Goal: Information Seeking & Learning: Understand process/instructions

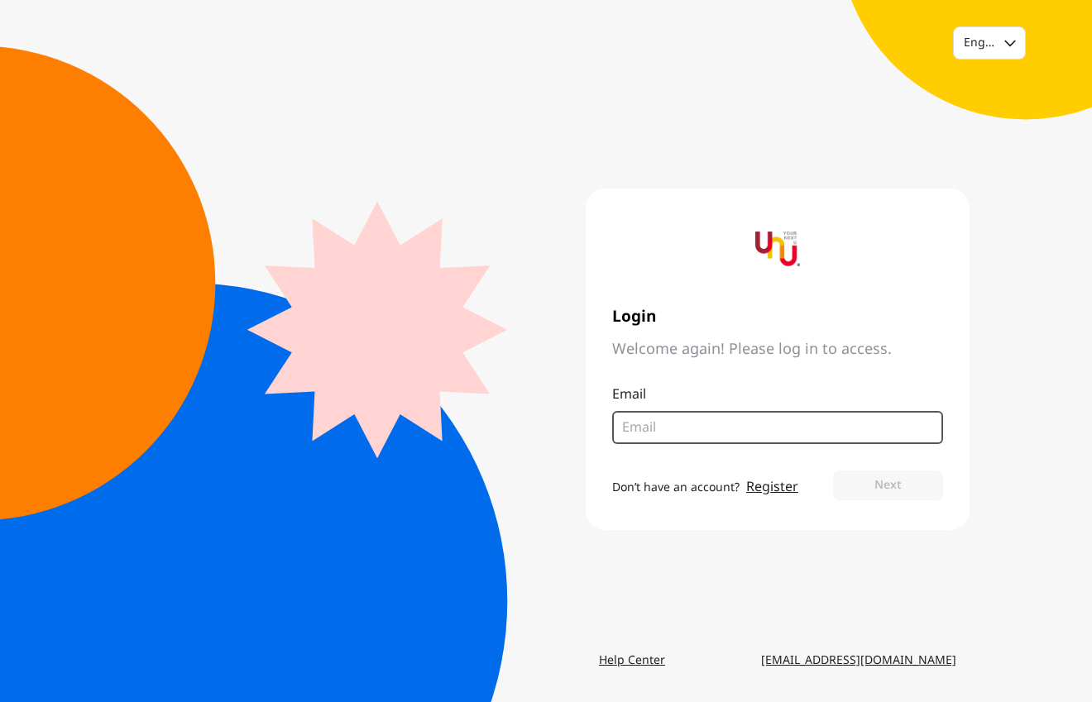
type input "cvisan@gmail.com"
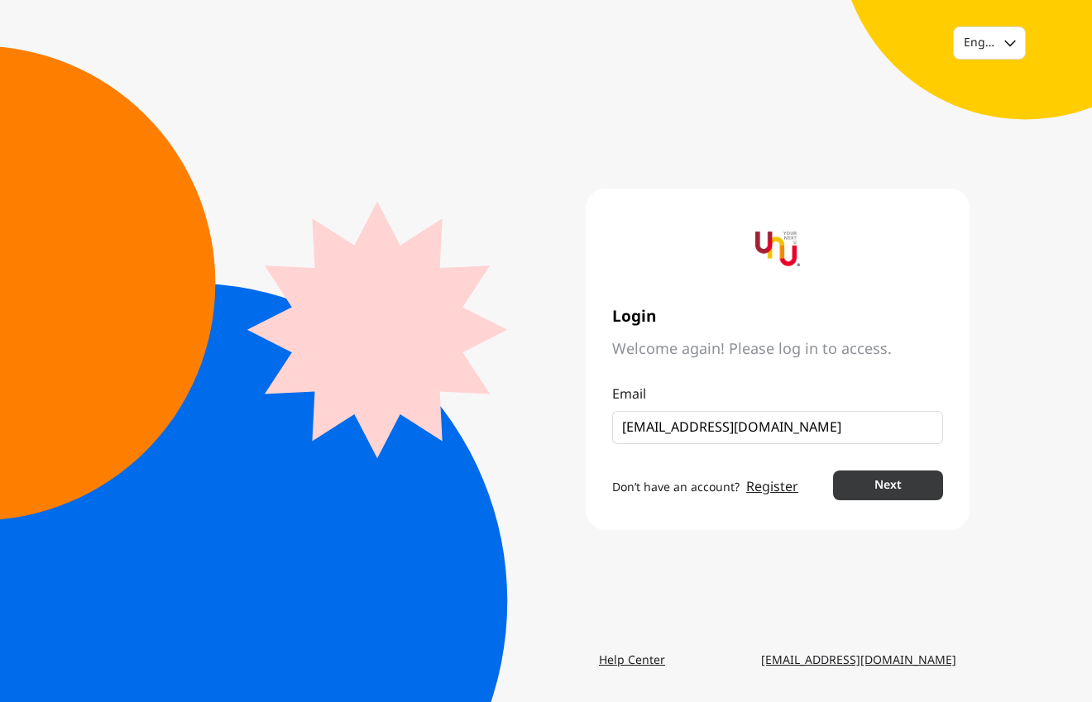
click at [943, 500] on button "Next" at bounding box center [888, 486] width 110 height 30
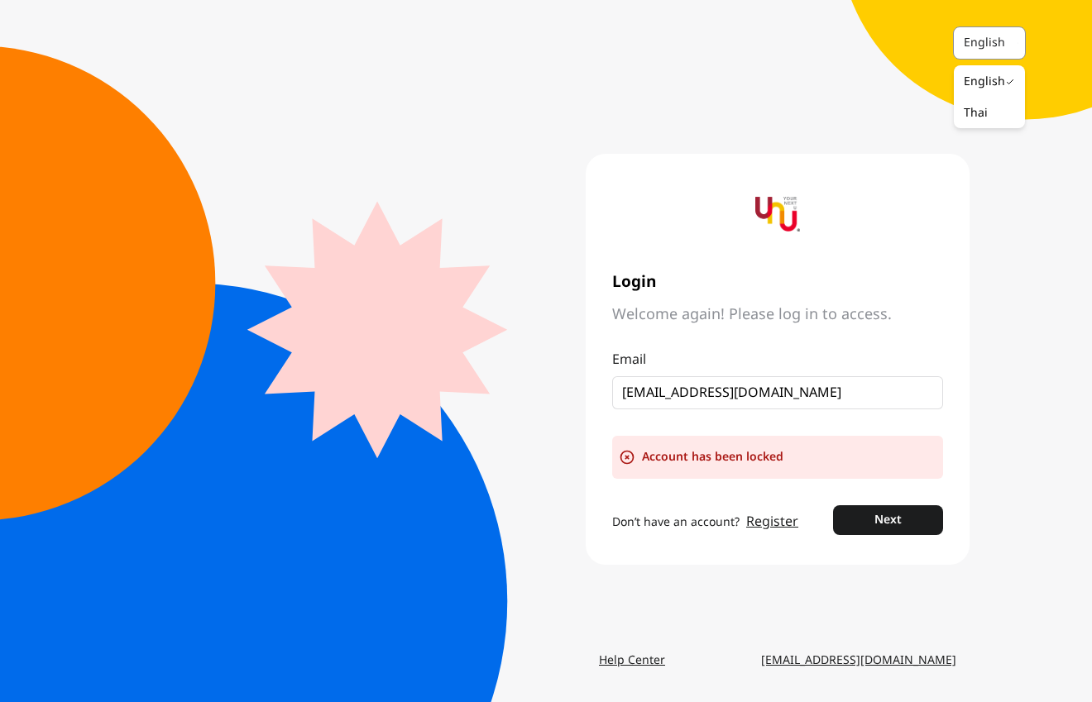
click at [984, 52] on div "English" at bounding box center [989, 42] width 71 height 31
click at [964, 122] on div "Thai" at bounding box center [976, 113] width 24 height 17
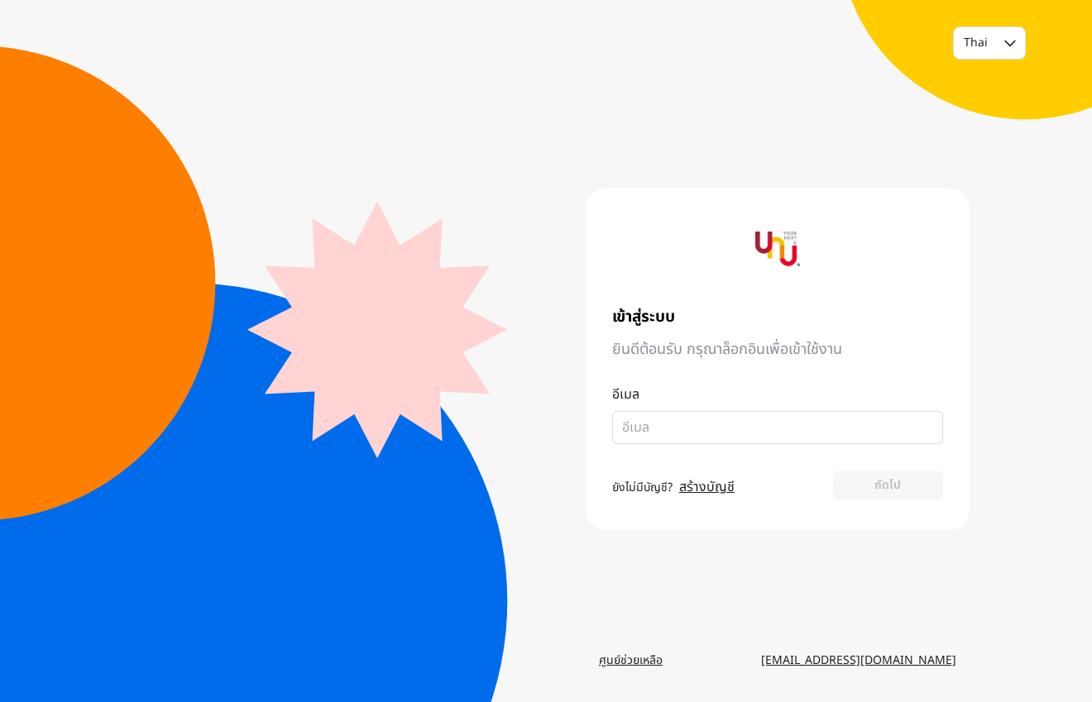
type input "[EMAIL_ADDRESS][DOMAIN_NAME]"
click at [943, 500] on button "ถัดไป" at bounding box center [888, 486] width 110 height 30
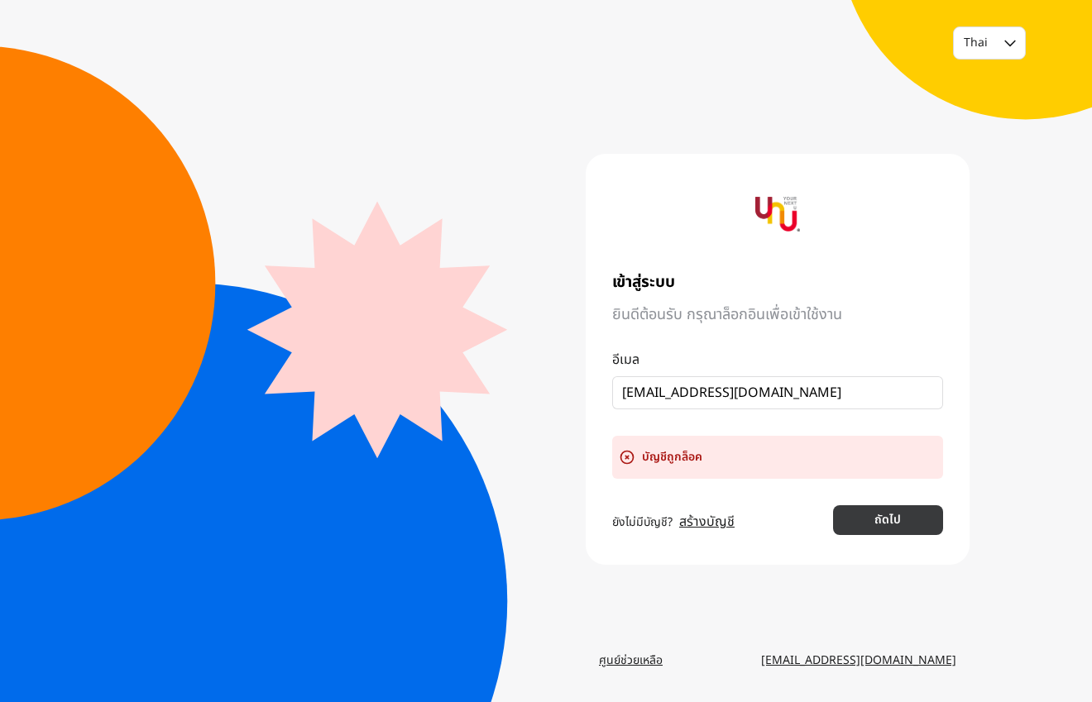
click at [943, 535] on button "ถัดไป" at bounding box center [888, 520] width 110 height 30
click at [676, 654] on link "ศูนย์ช่วยเหลือ" at bounding box center [631, 661] width 90 height 30
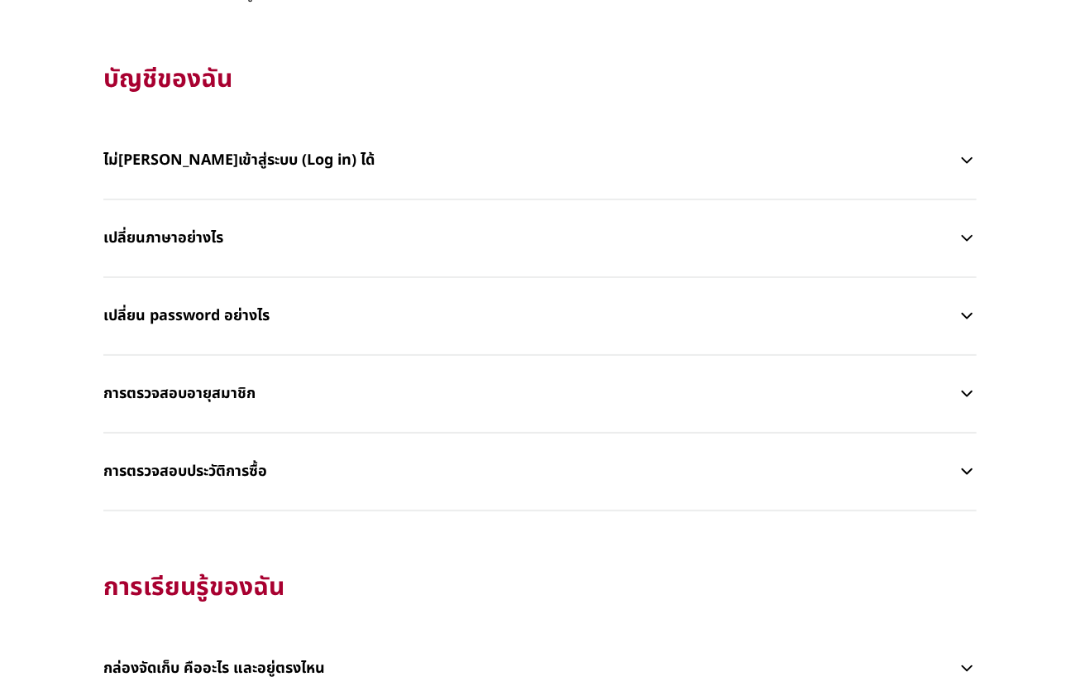
scroll to position [443, 0]
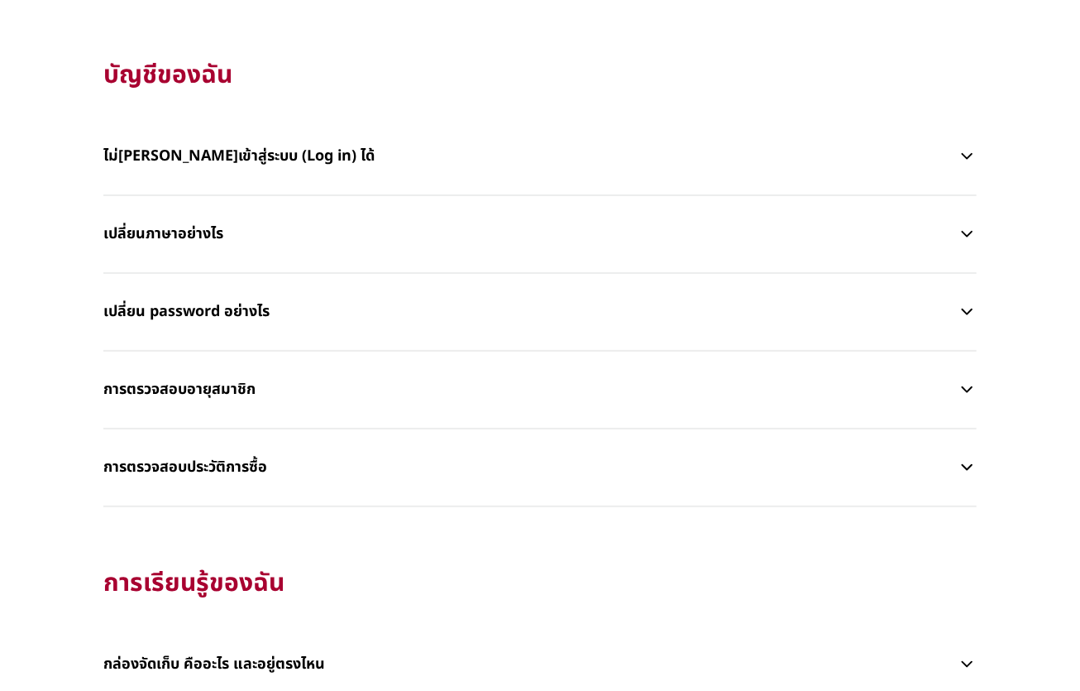
click at [962, 166] on icon "button" at bounding box center [967, 156] width 19 height 20
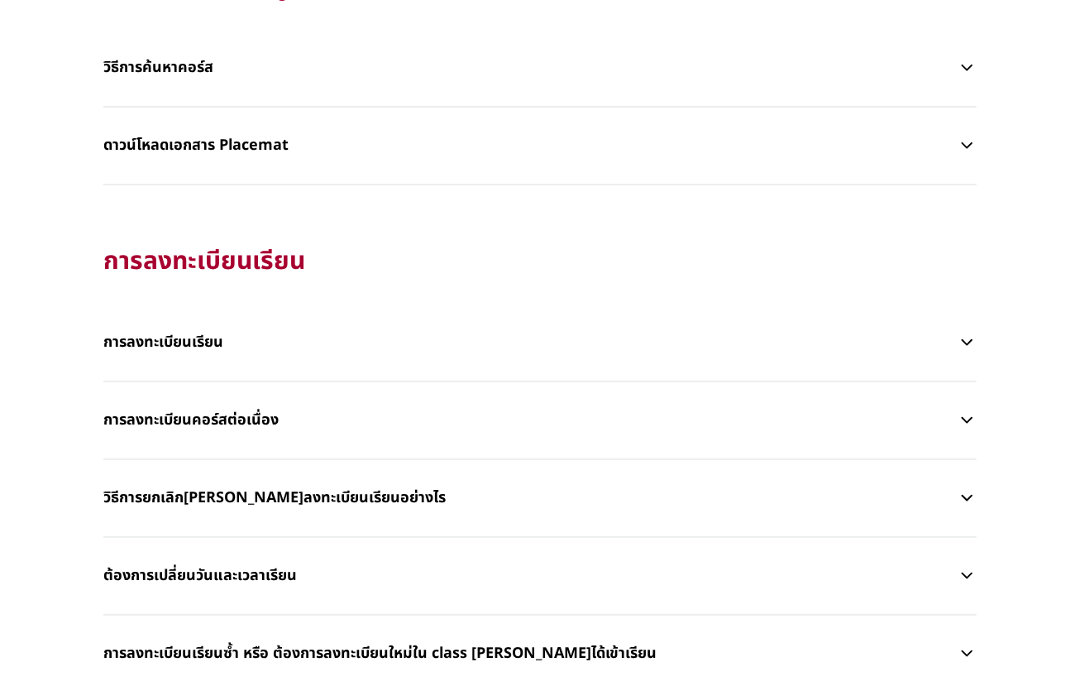
scroll to position [1942, 0]
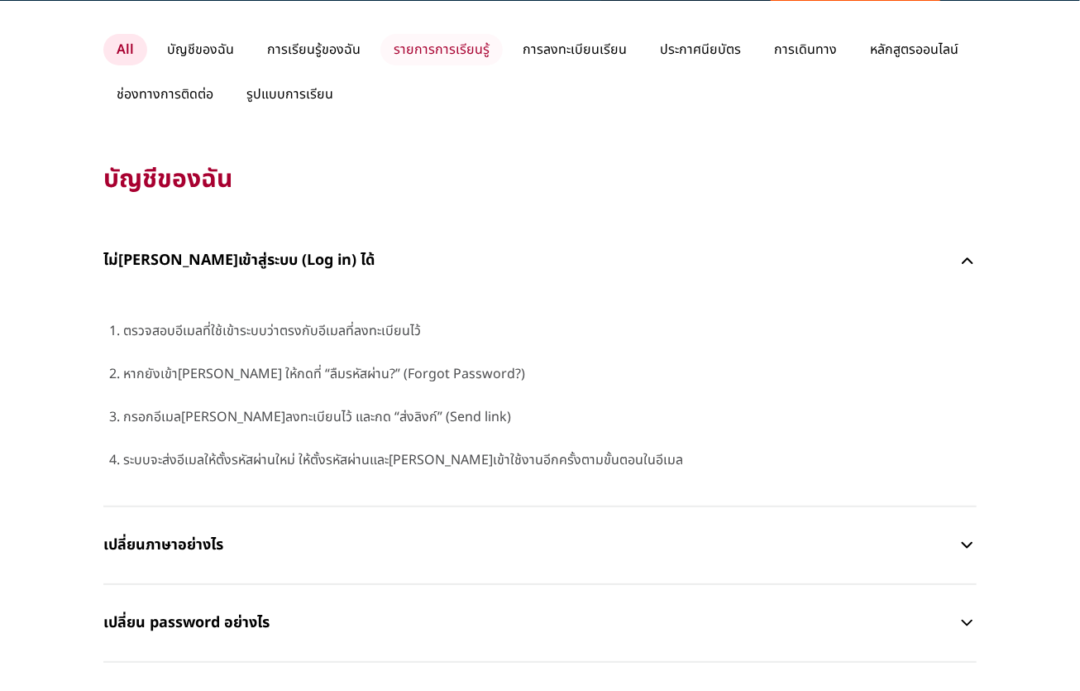
scroll to position [166, 0]
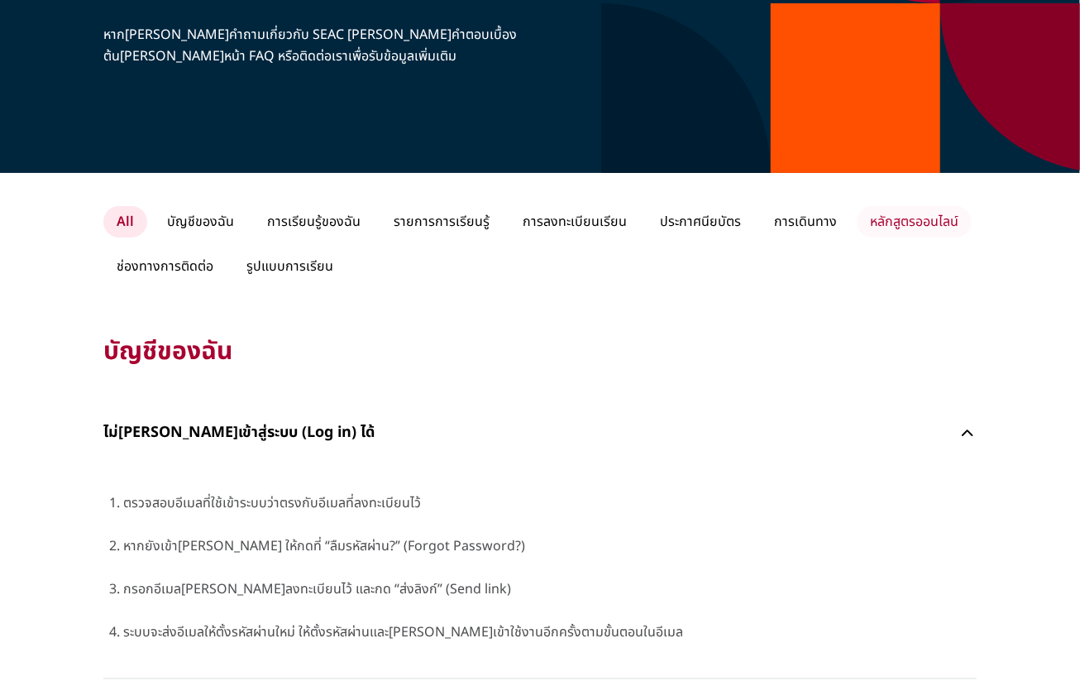
click at [857, 237] on p "หลักสูตรออนไลน์" at bounding box center [914, 221] width 115 height 31
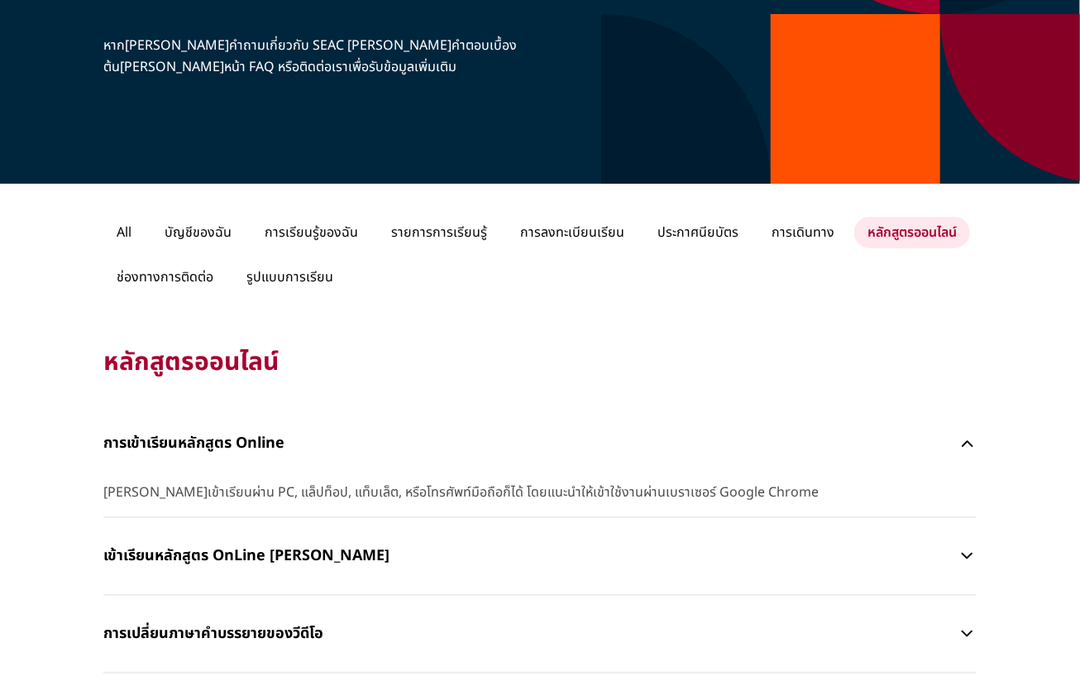
scroll to position [117, 0]
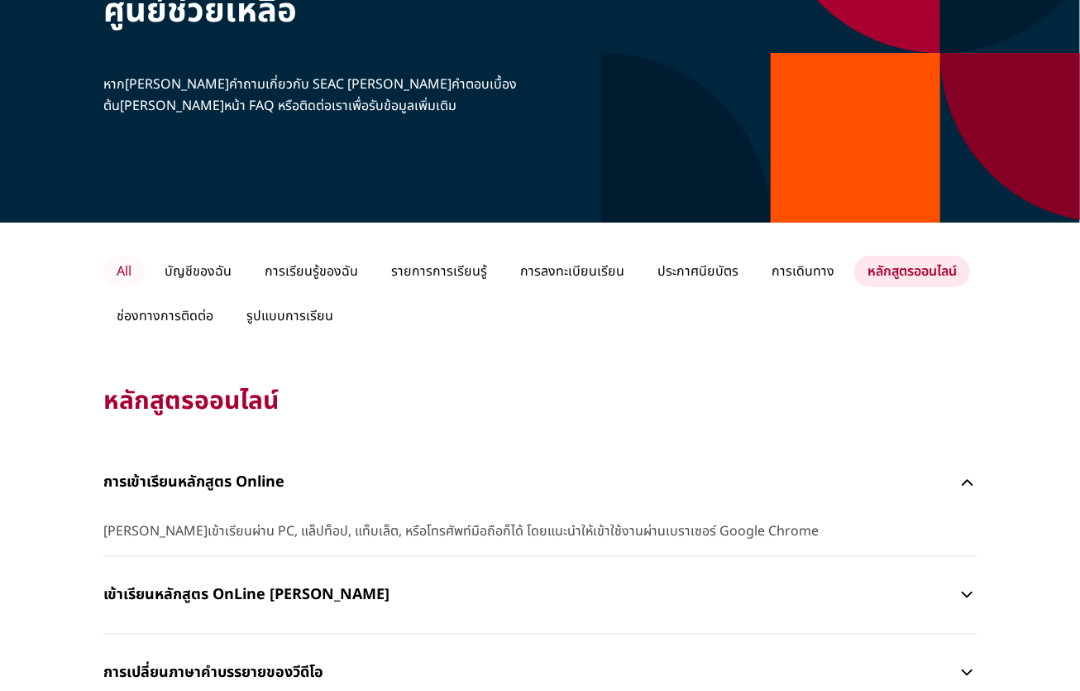
click at [136, 281] on p "All" at bounding box center [123, 271] width 41 height 31
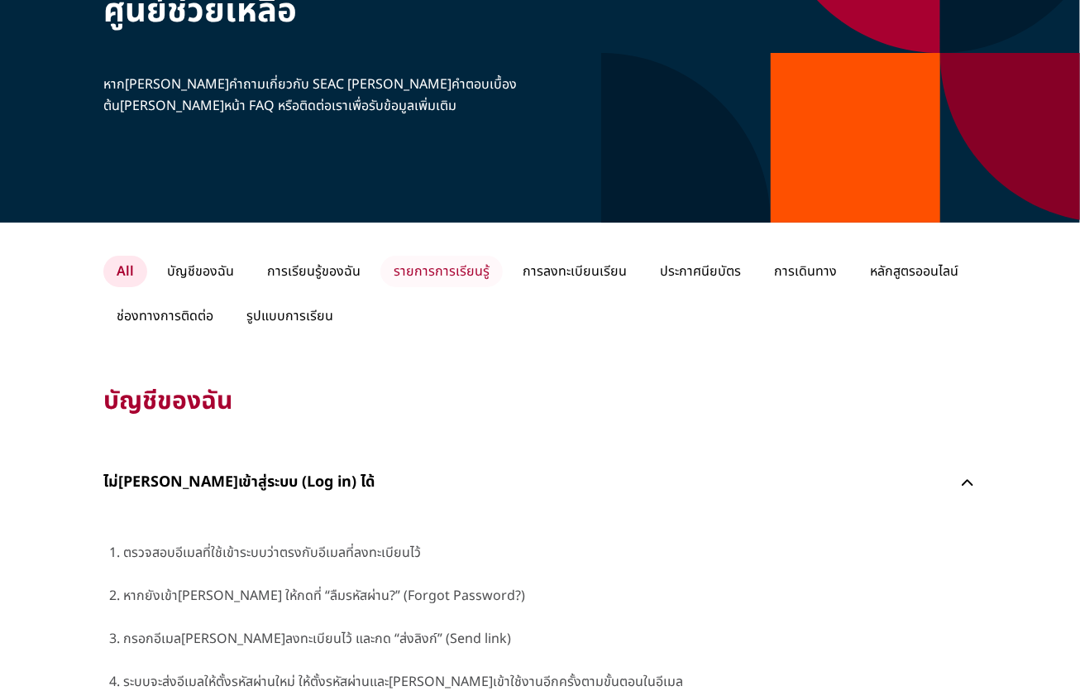
click at [503, 287] on p "รายการการเรียนรู้" at bounding box center [442, 271] width 122 height 31
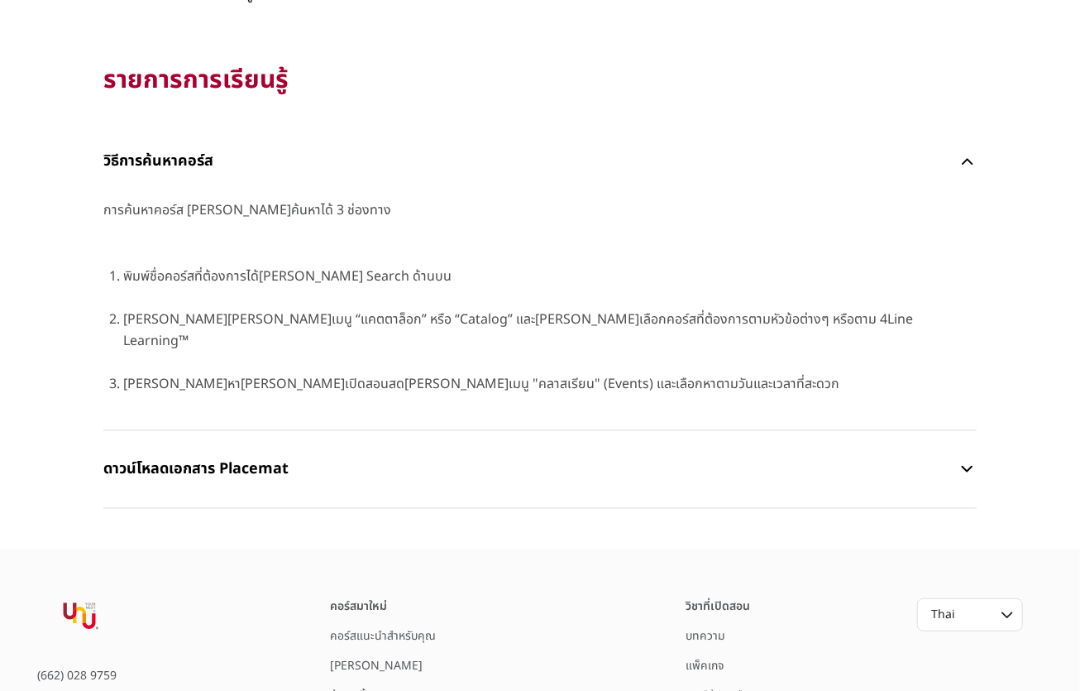
scroll to position [72, 0]
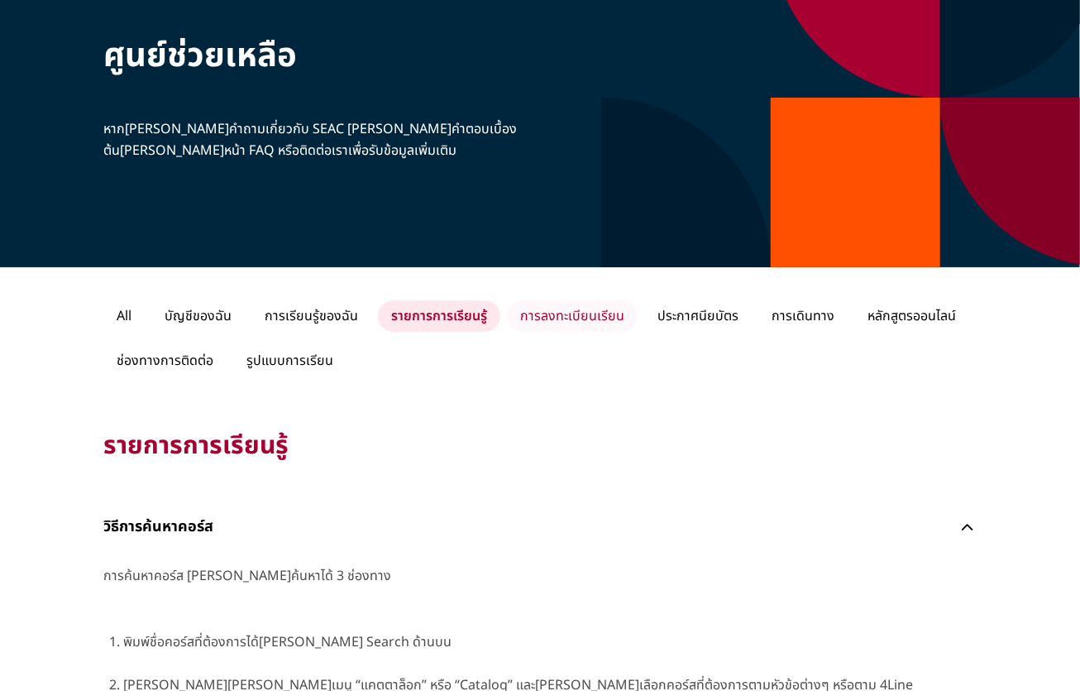
click at [638, 324] on p "การลงทะเบียนเรียน" at bounding box center [572, 315] width 131 height 31
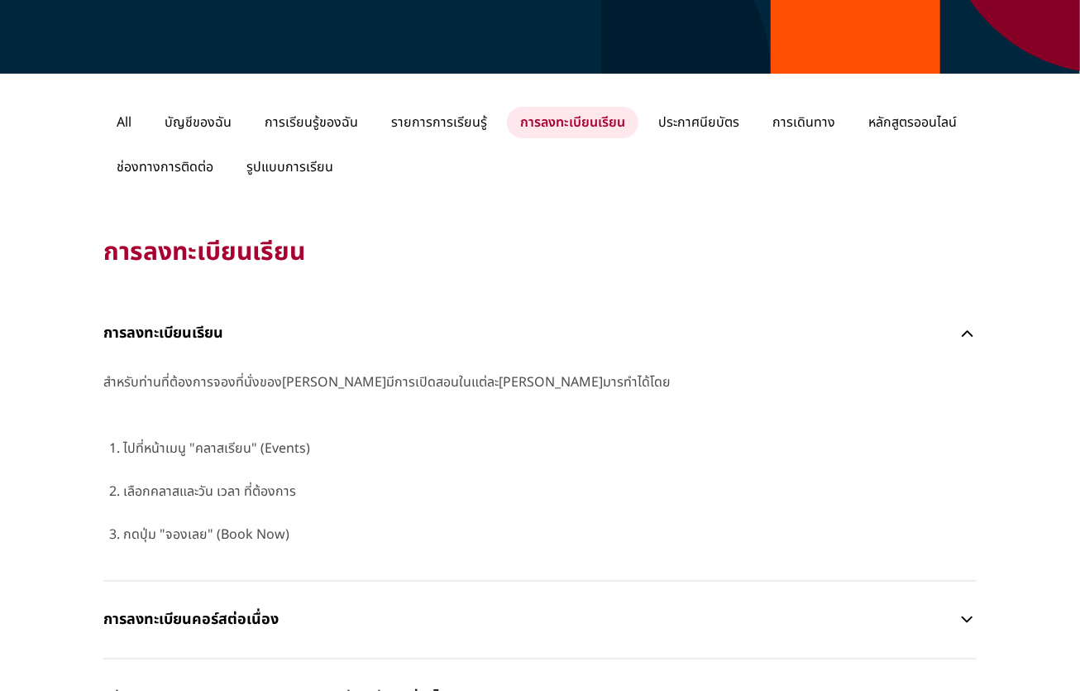
scroll to position [0, 0]
